Goal: Obtain resource: Obtain resource

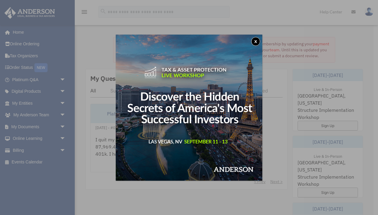
click at [256, 42] on button "x" at bounding box center [255, 41] width 9 height 9
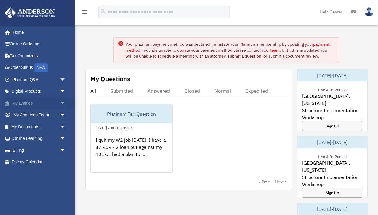
click at [60, 102] on span "arrow_drop_down" at bounding box center [66, 103] width 12 height 12
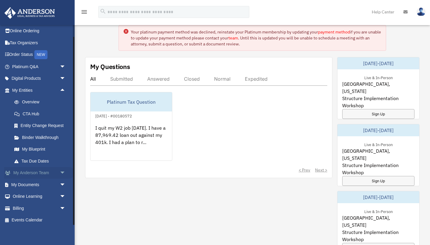
scroll to position [13, 0]
click at [62, 180] on span "arrow_drop_down" at bounding box center [66, 185] width 12 height 12
click at [63, 173] on span "arrow_drop_down" at bounding box center [66, 173] width 12 height 12
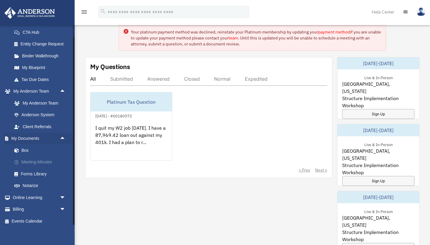
scroll to position [94, 0]
click at [25, 148] on link "Box" at bounding box center [41, 151] width 66 height 12
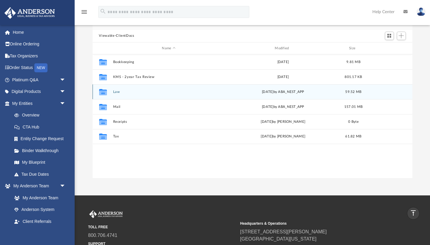
scroll to position [40, 0]
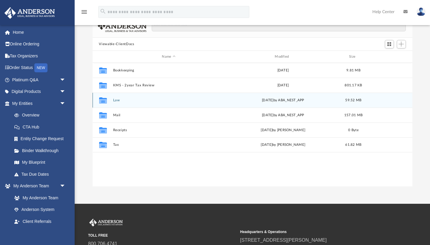
click at [102, 101] on icon "grid" at bounding box center [103, 100] width 8 height 6
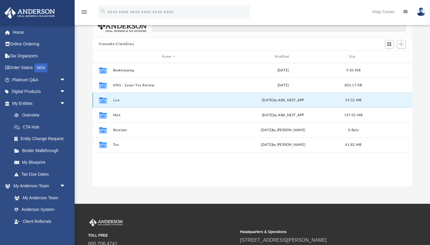
click at [114, 101] on button "Law" at bounding box center [169, 100] width 112 height 4
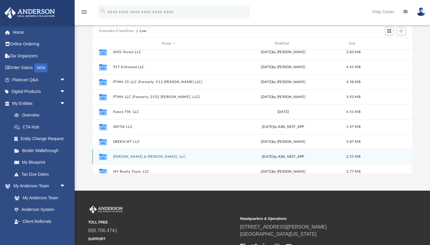
scroll to position [104, 0]
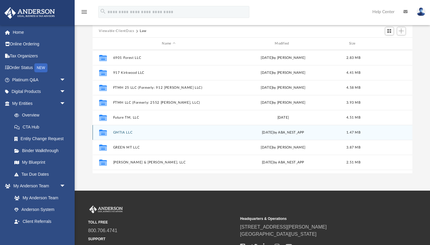
click at [130, 134] on button "GMTIA LLC" at bounding box center [169, 133] width 112 height 4
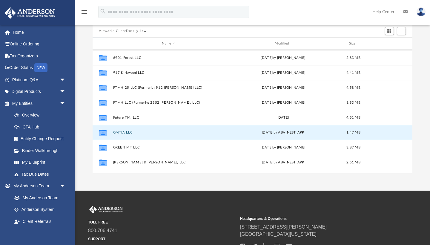
scroll to position [0, 0]
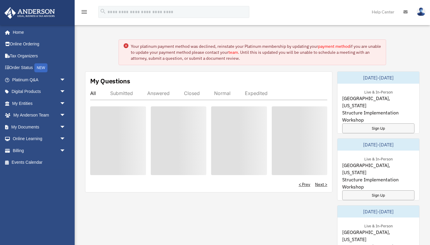
scroll to position [14, 0]
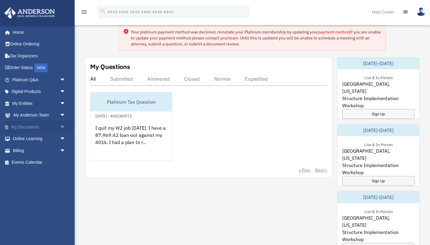
click at [64, 126] on span "arrow_drop_down" at bounding box center [66, 127] width 12 height 12
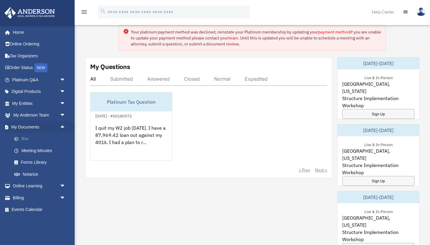
click at [25, 137] on link "Box" at bounding box center [41, 139] width 66 height 12
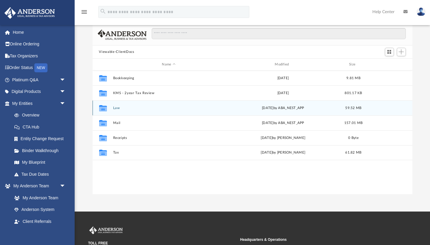
scroll to position [33, 0]
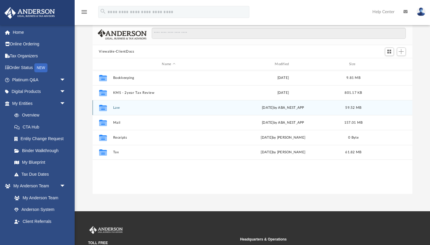
click at [115, 106] on button "Law" at bounding box center [169, 108] width 112 height 4
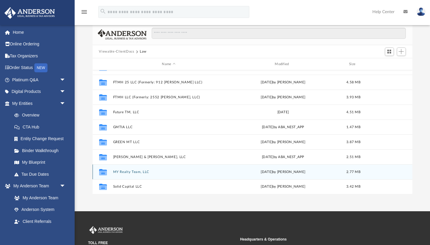
scroll to position [130, 0]
click at [122, 172] on button "MY Realty Team, LLC" at bounding box center [169, 172] width 112 height 4
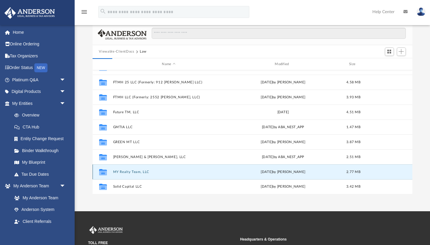
click at [122, 172] on button "MY Realty Team, LLC" at bounding box center [169, 172] width 112 height 4
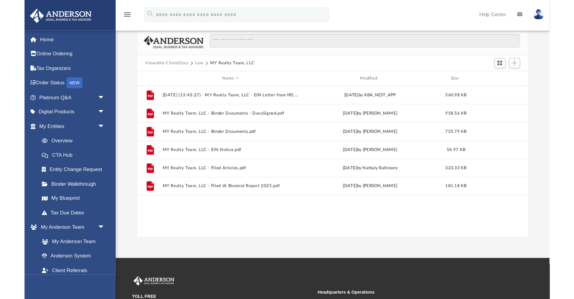
scroll to position [0, 0]
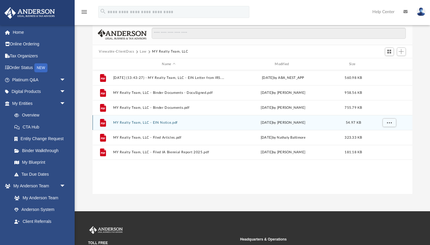
click at [133, 122] on button "MY Realty Team, LLC - EIN Notice.pdf" at bounding box center [169, 123] width 112 height 4
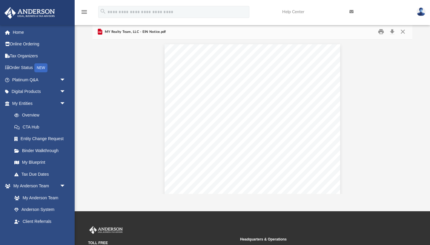
scroll to position [0, 0]
